Goal: Task Accomplishment & Management: Use online tool/utility

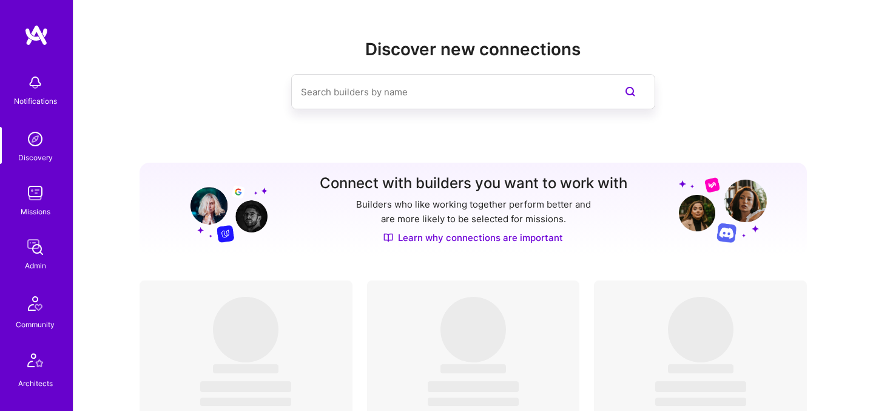
click at [34, 244] on img at bounding box center [35, 247] width 24 height 24
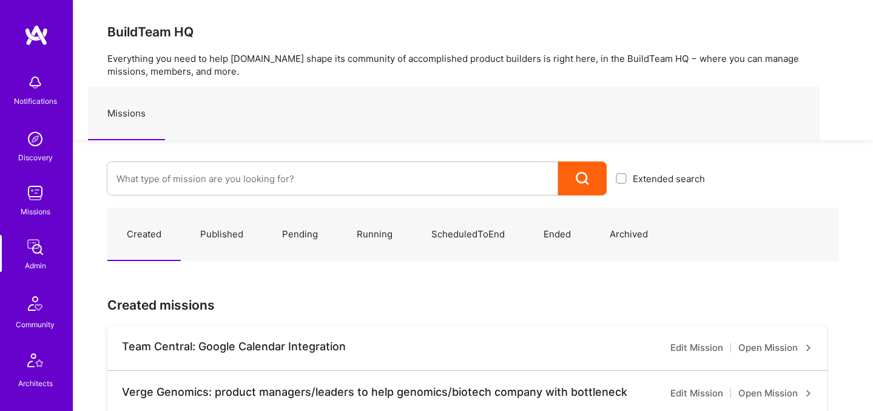
click at [25, 194] on img at bounding box center [35, 193] width 24 height 24
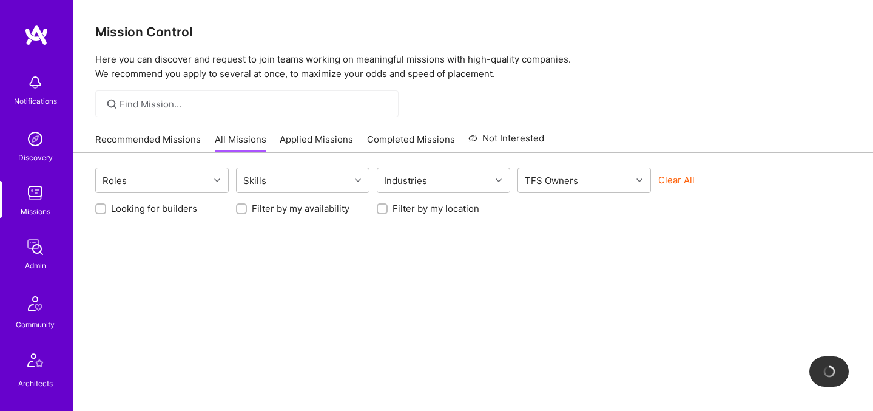
click at [676, 177] on button "Clear All" at bounding box center [677, 180] width 36 height 13
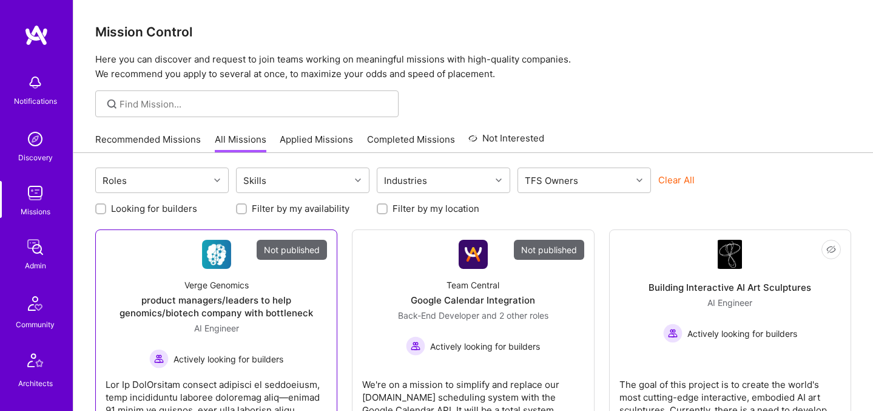
click at [265, 283] on div "Verge Genomics product managers/leaders to help genomics/biotech company with b…" at bounding box center [217, 319] width 222 height 100
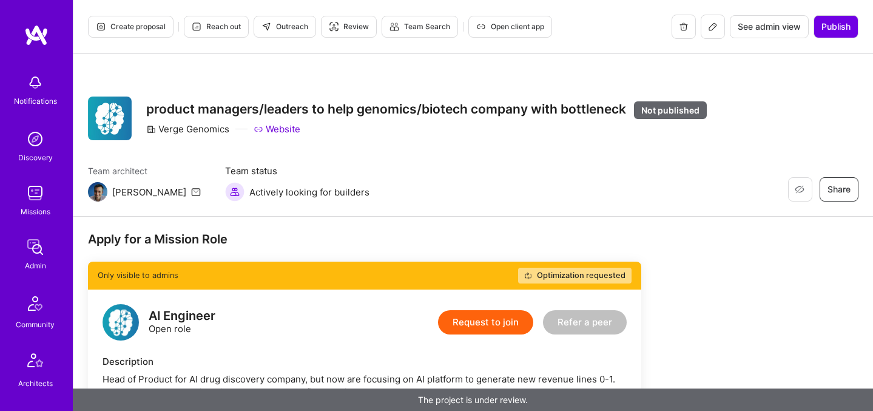
click at [710, 28] on icon at bounding box center [713, 27] width 10 height 10
